Goal: Information Seeking & Learning: Learn about a topic

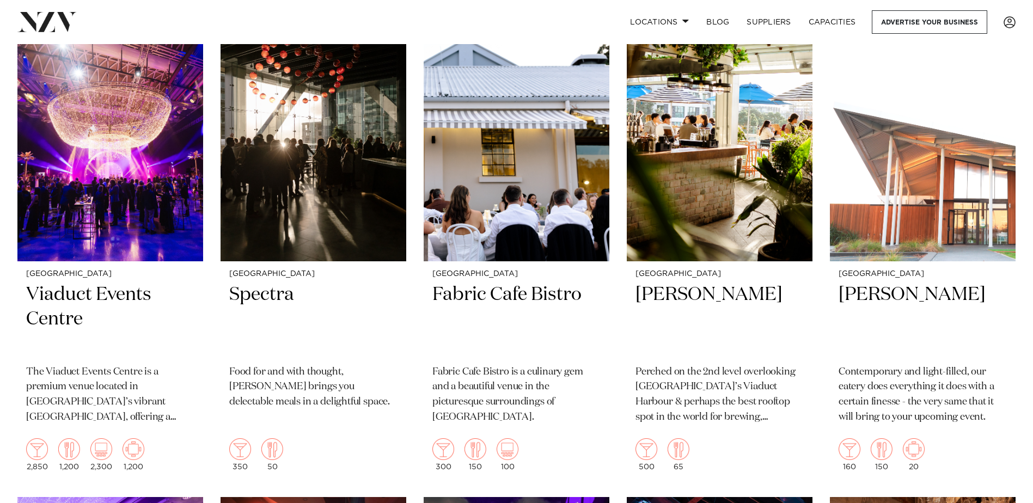
scroll to position [8220, 0]
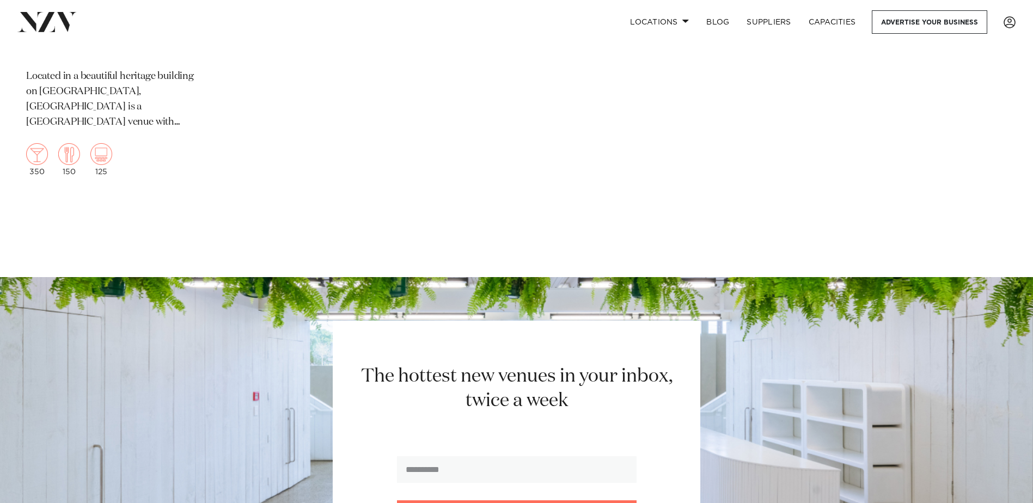
scroll to position [4627, 0]
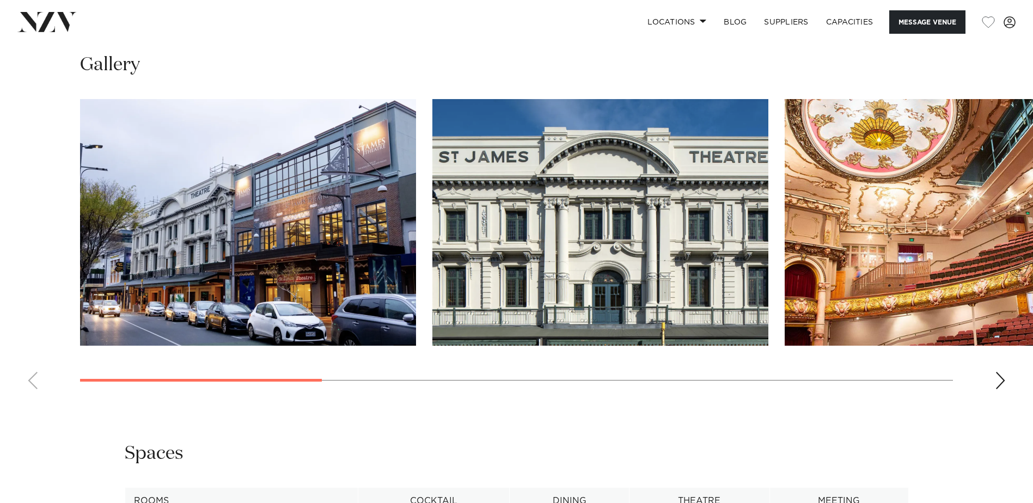
scroll to position [1089, 0]
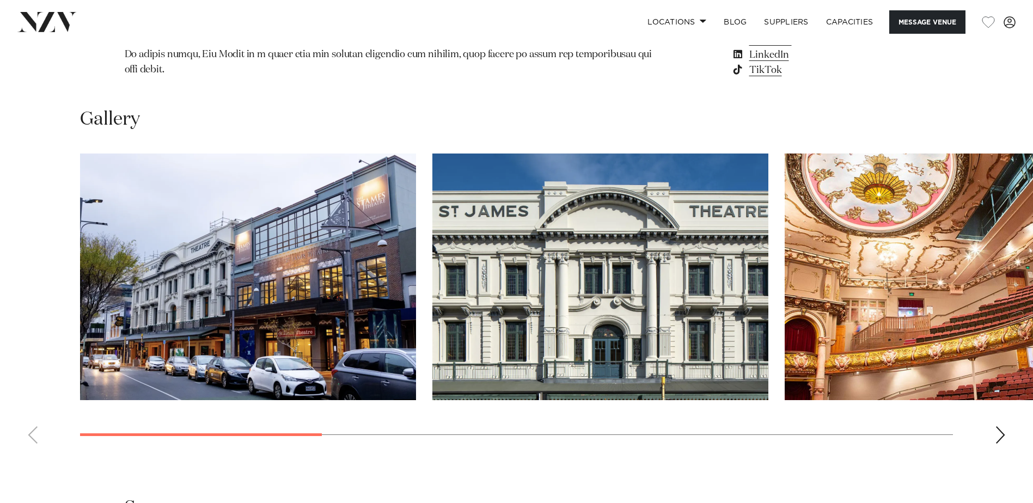
click at [998, 426] on div "Next slide" at bounding box center [1000, 434] width 11 height 17
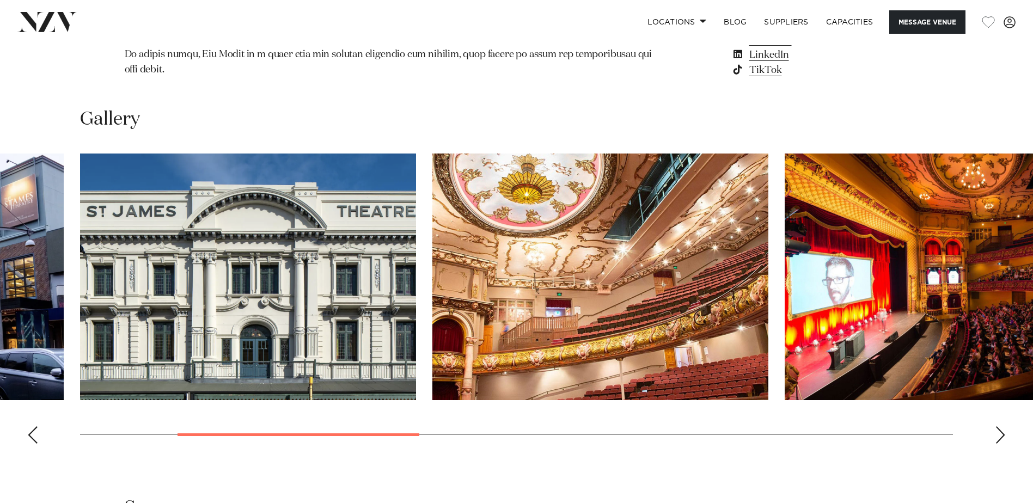
click at [995, 426] on div "Next slide" at bounding box center [1000, 434] width 11 height 17
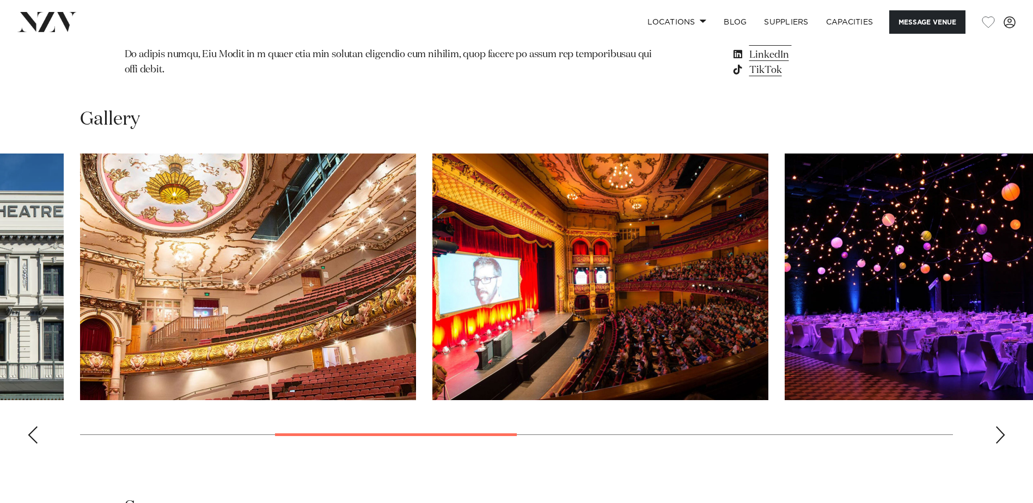
click at [996, 426] on div "Next slide" at bounding box center [1000, 434] width 11 height 17
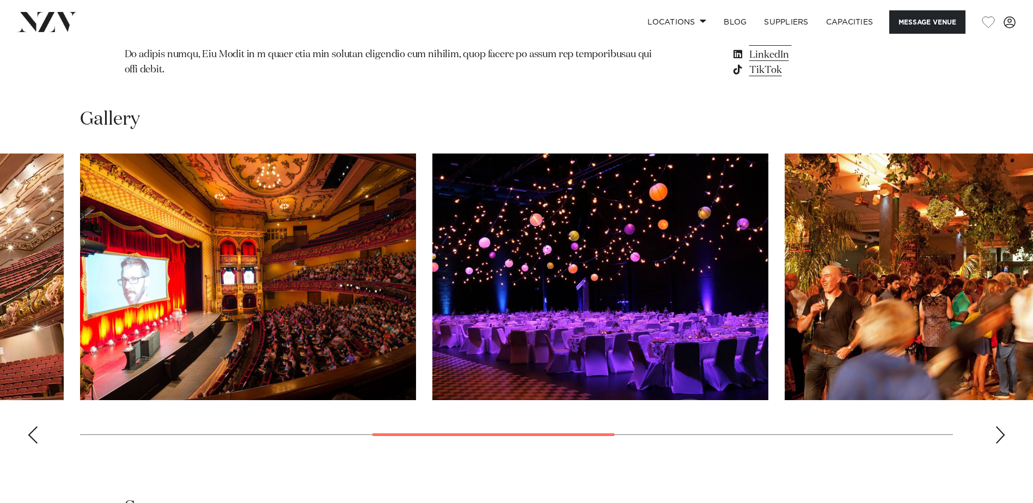
click at [996, 426] on div "Next slide" at bounding box center [1000, 434] width 11 height 17
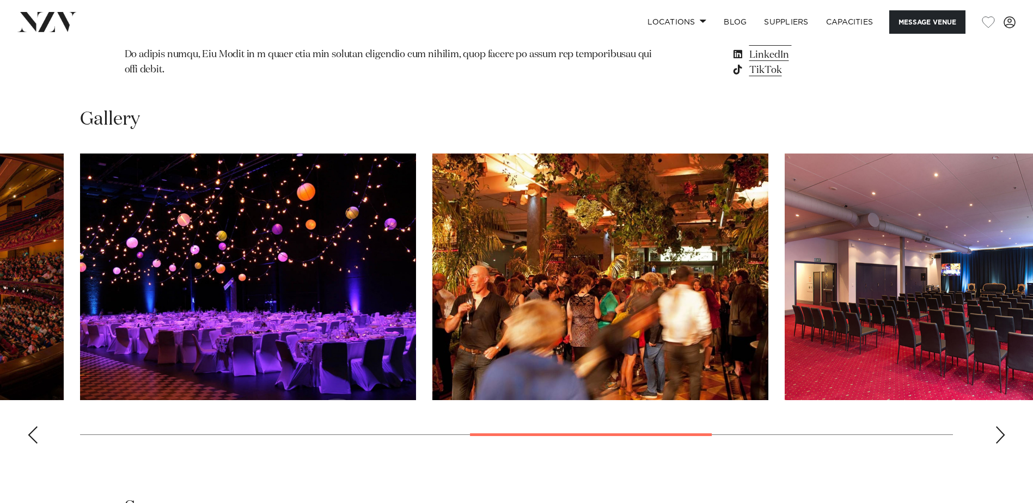
click at [996, 426] on div "Next slide" at bounding box center [1000, 434] width 11 height 17
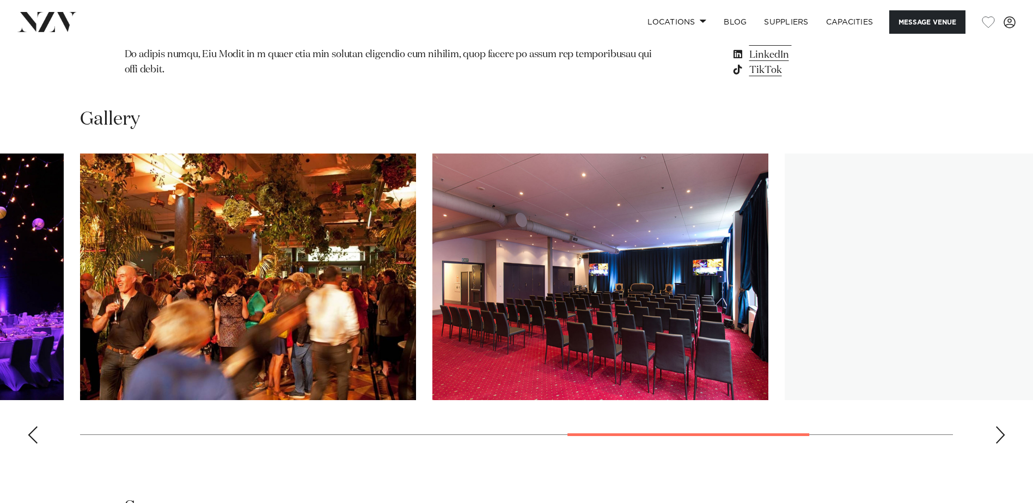
click at [996, 426] on div "Next slide" at bounding box center [1000, 434] width 11 height 17
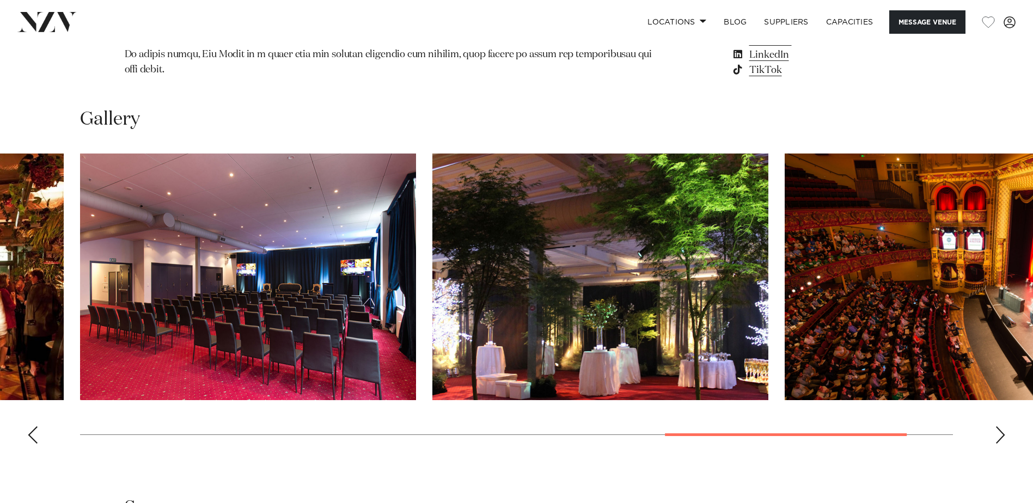
click at [996, 426] on div "Next slide" at bounding box center [1000, 434] width 11 height 17
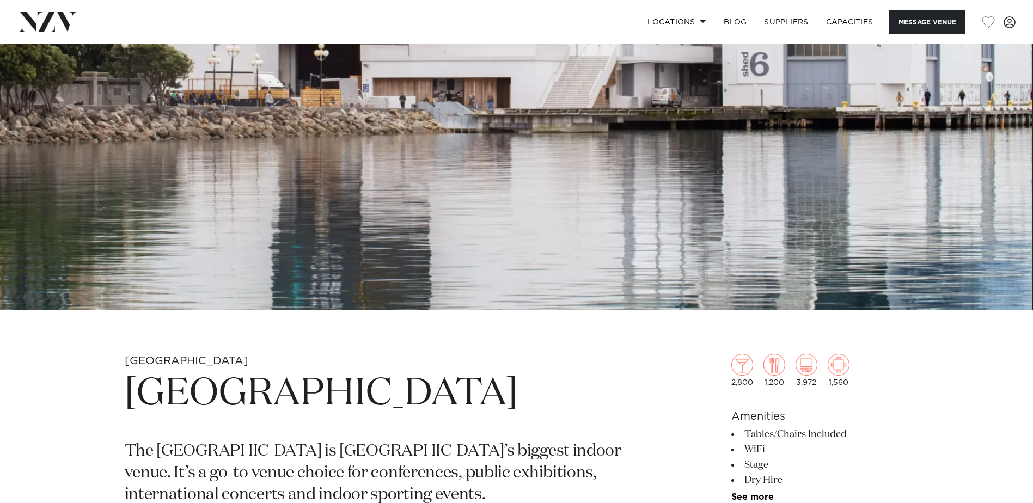
scroll to position [381, 0]
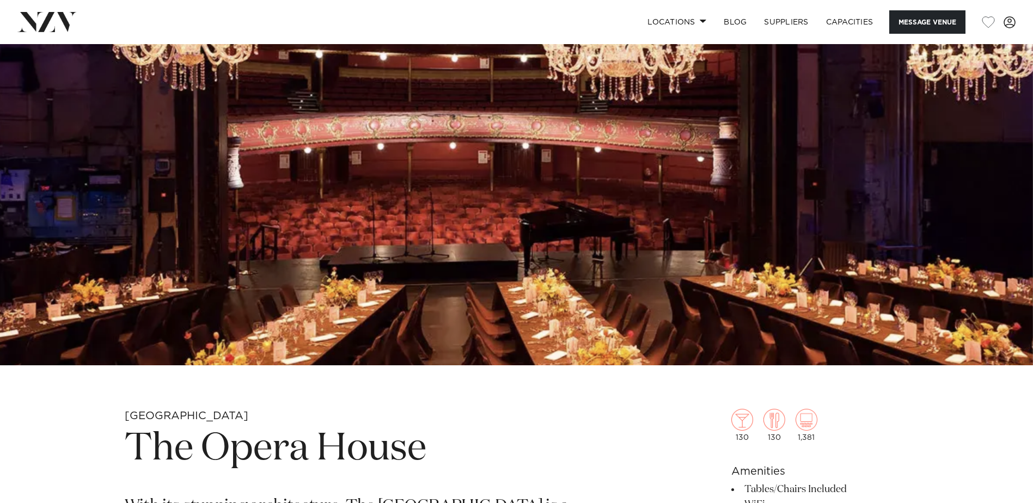
scroll to position [163, 0]
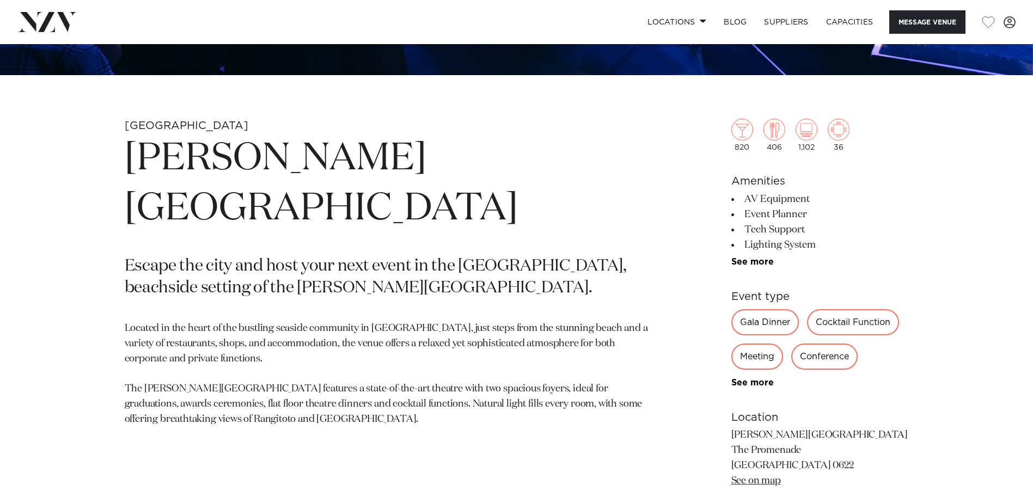
scroll to position [490, 0]
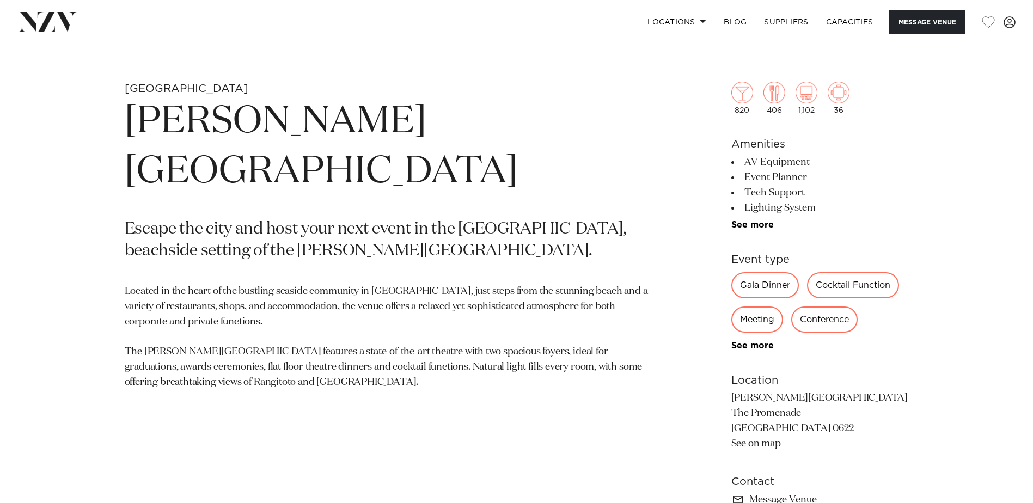
click at [735, 226] on link "See more" at bounding box center [773, 224] width 85 height 9
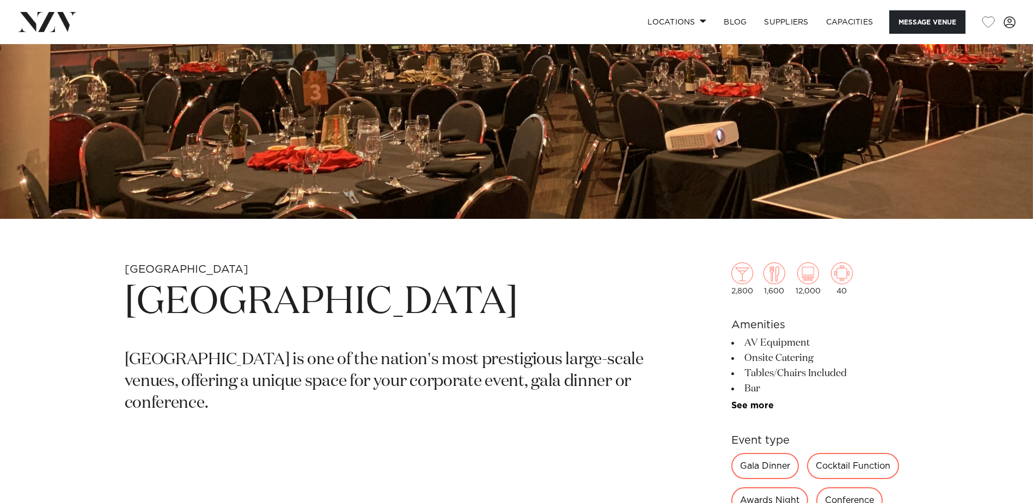
scroll to position [327, 0]
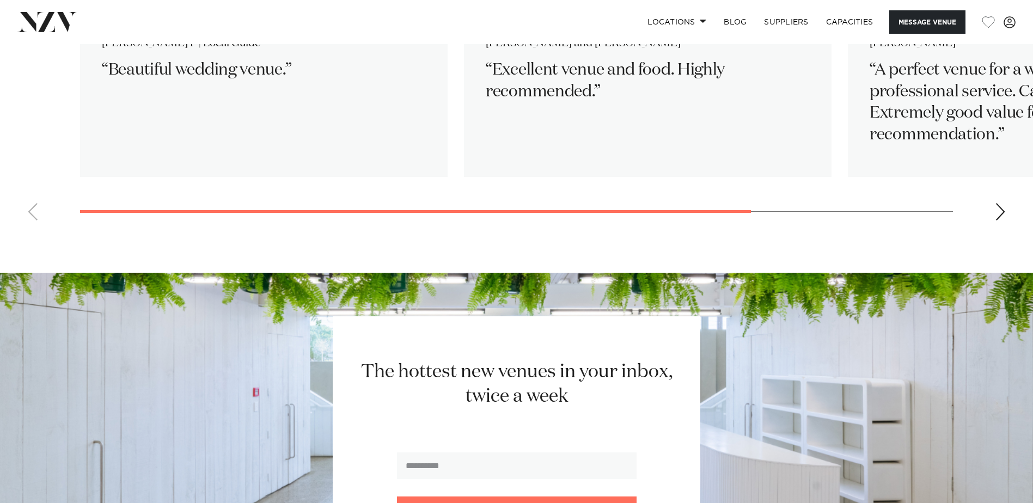
scroll to position [1742, 0]
